Goal: Check status: Check status

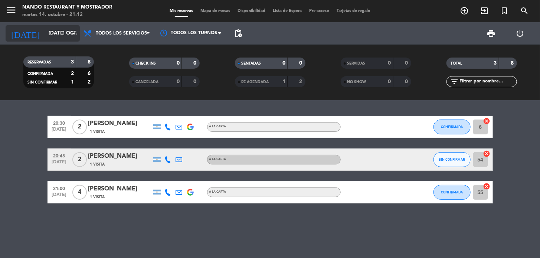
click at [57, 35] on input "[DATE] oct." at bounding box center [78, 33] width 66 height 13
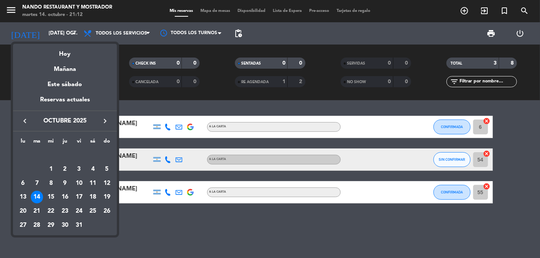
click at [35, 198] on div "14" at bounding box center [37, 197] width 13 height 13
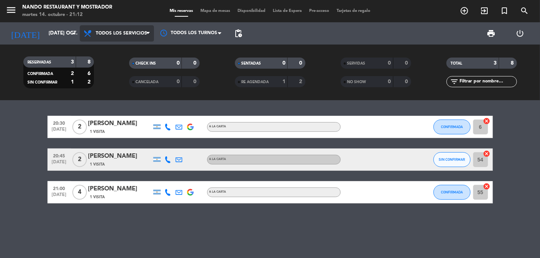
click at [144, 36] on span "Todos los servicios" at bounding box center [121, 33] width 51 height 5
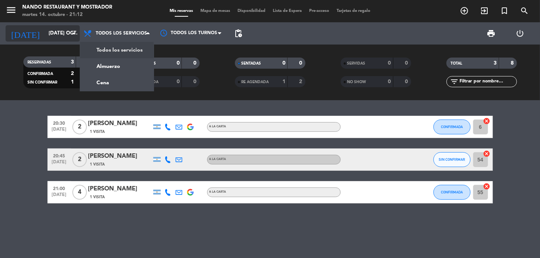
click at [56, 35] on input "[DATE] oct." at bounding box center [78, 33] width 66 height 13
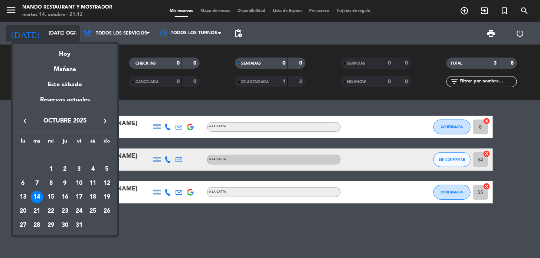
click at [56, 35] on div at bounding box center [270, 129] width 540 height 258
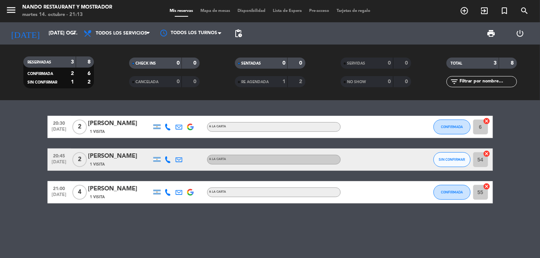
click at [76, 76] on div "CONFIRMADA 2 6" at bounding box center [58, 73] width 67 height 9
click at [84, 78] on div "2" at bounding box center [85, 82] width 14 height 9
click at [89, 83] on strong "2" at bounding box center [90, 81] width 4 height 5
click at [62, 23] on div "[DATE] [DATE] oct. arrow_drop_down" at bounding box center [43, 33] width 74 height 22
click at [62, 32] on input "[DATE] oct." at bounding box center [78, 33] width 66 height 13
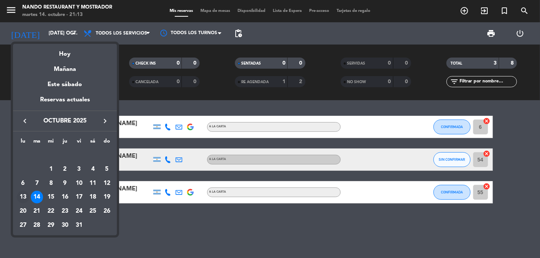
click at [26, 194] on div "13" at bounding box center [23, 197] width 13 height 13
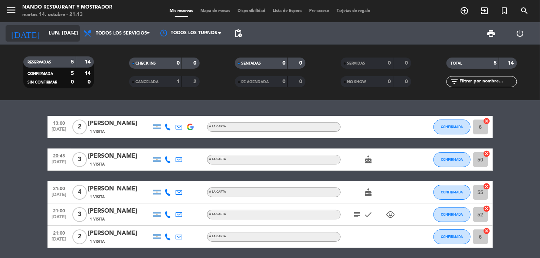
click at [58, 40] on div "[DATE] lun. [DATE] arrow_drop_down" at bounding box center [43, 33] width 74 height 16
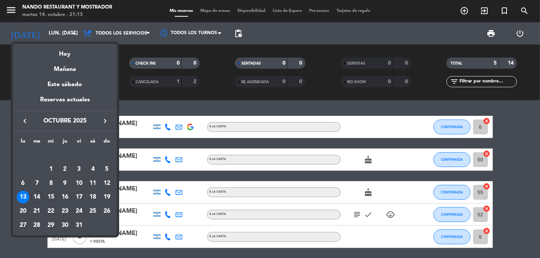
click at [52, 201] on div "15" at bounding box center [51, 197] width 13 height 13
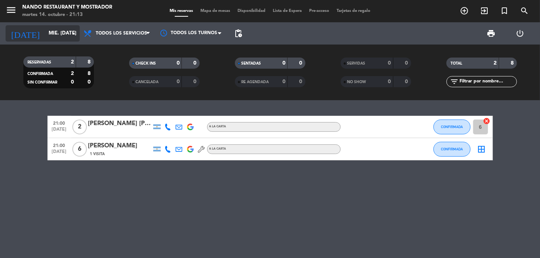
click at [54, 39] on input "mié. [DATE]" at bounding box center [78, 33] width 66 height 13
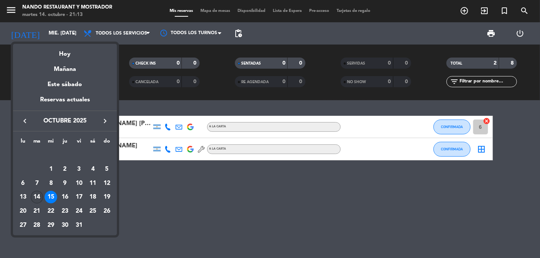
click at [39, 198] on div "14" at bounding box center [37, 197] width 13 height 13
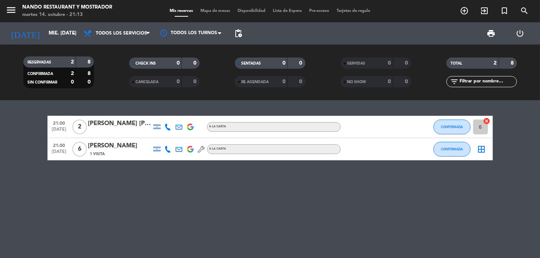
type input "[DATE] oct."
